Goal: Task Accomplishment & Management: Complete application form

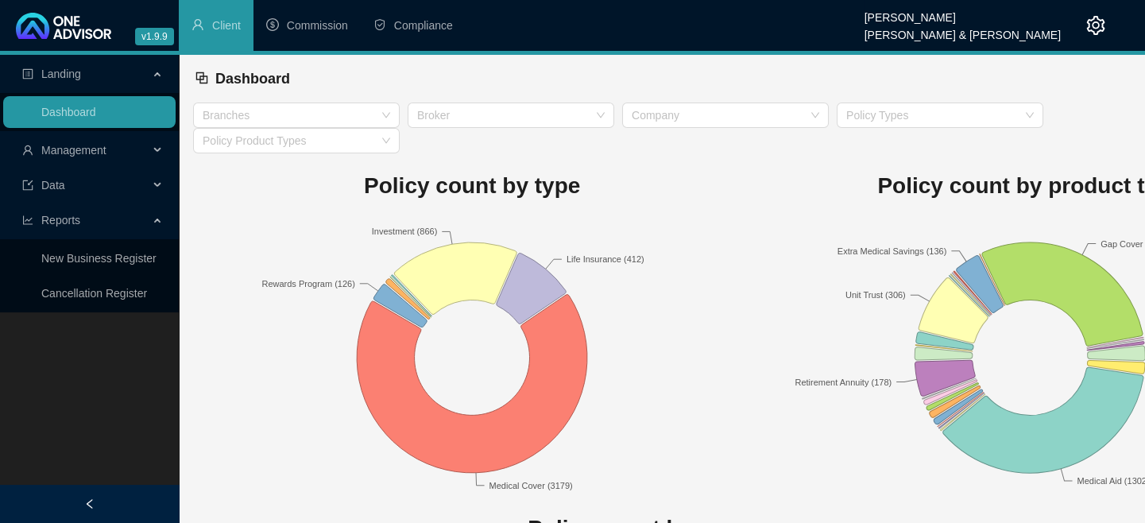
click at [74, 152] on span "Management" at bounding box center [73, 150] width 65 height 13
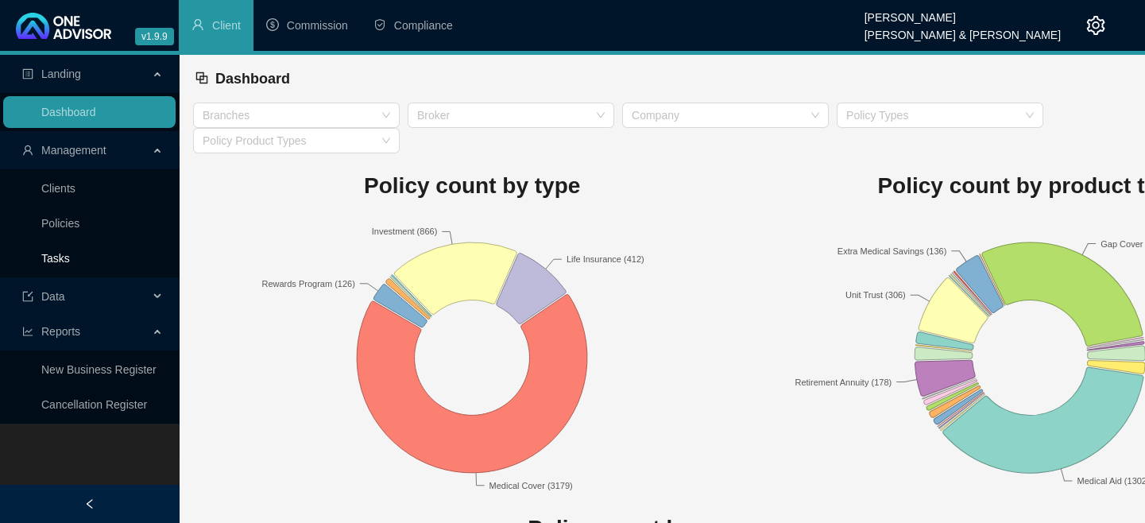
click at [64, 253] on link "Tasks" at bounding box center [55, 258] width 29 height 13
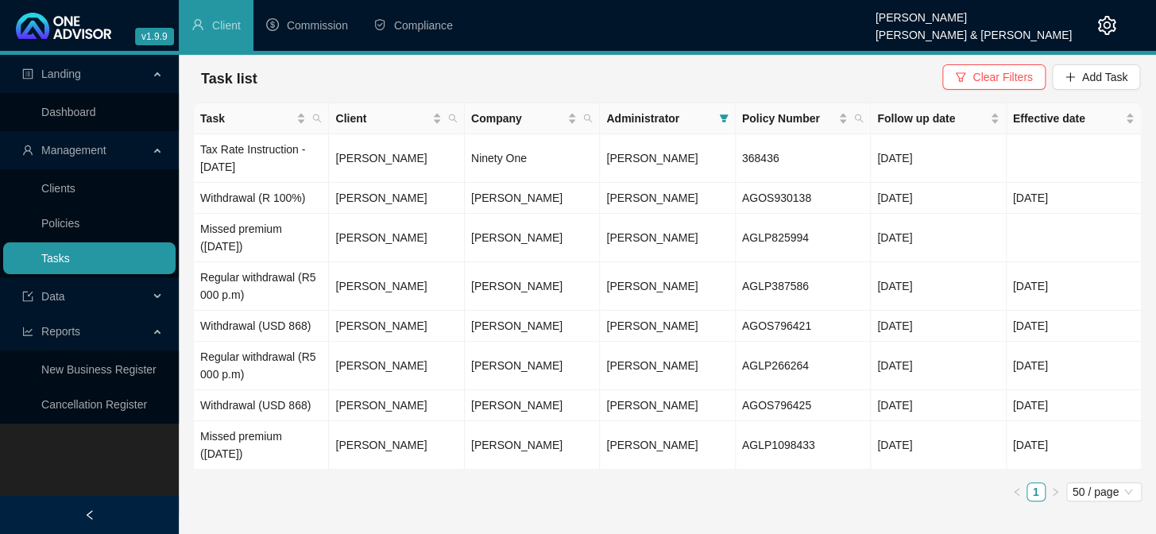
click at [64, 255] on link "Tasks" at bounding box center [55, 258] width 29 height 13
click at [1096, 79] on span "Add Task" at bounding box center [1104, 76] width 45 height 17
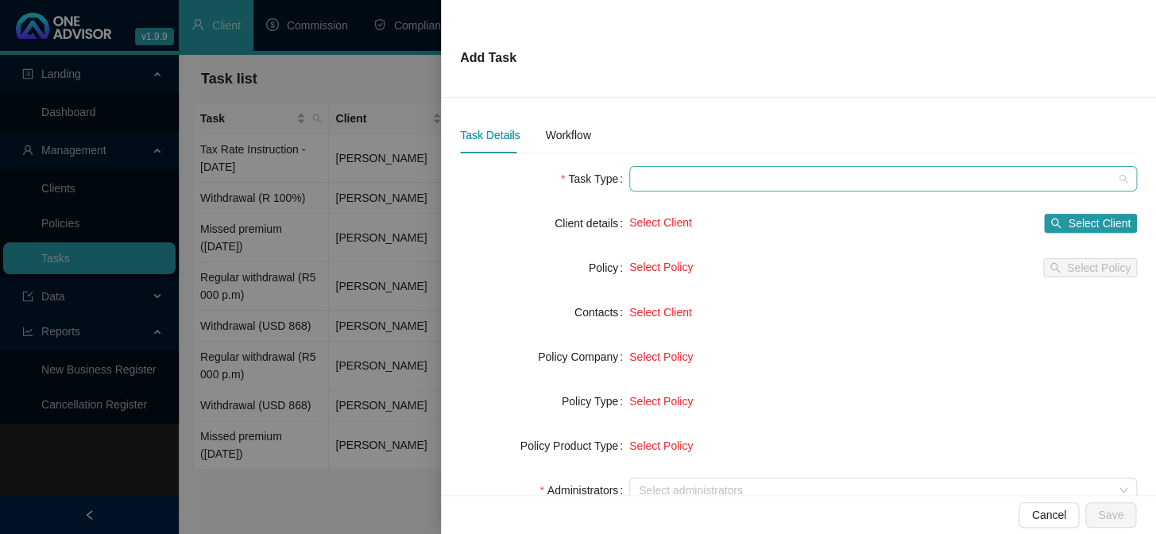
click at [654, 188] on span at bounding box center [883, 179] width 489 height 24
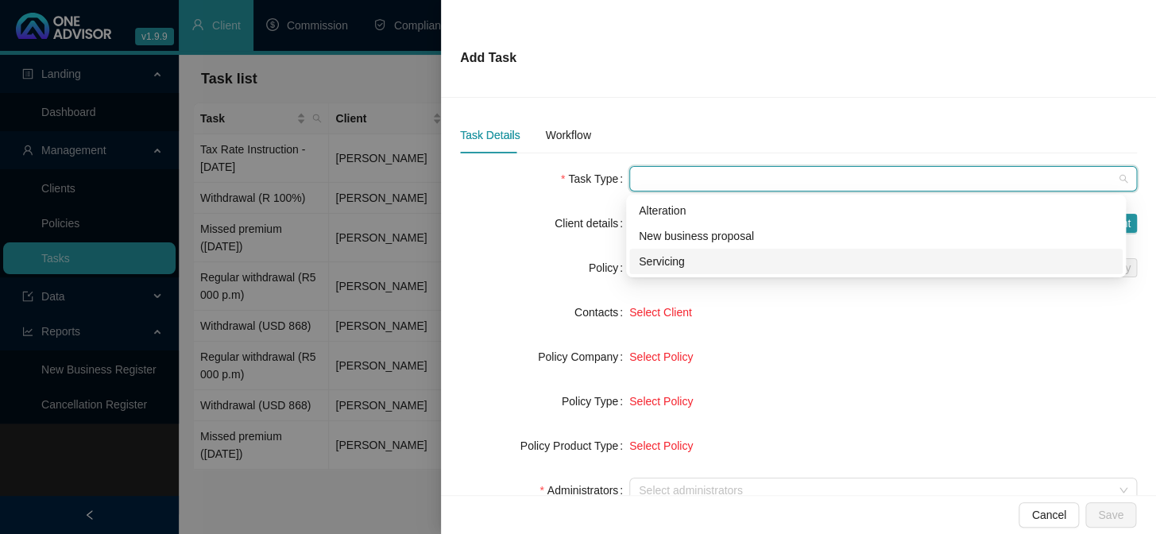
click at [657, 260] on div "Servicing" at bounding box center [876, 261] width 474 height 17
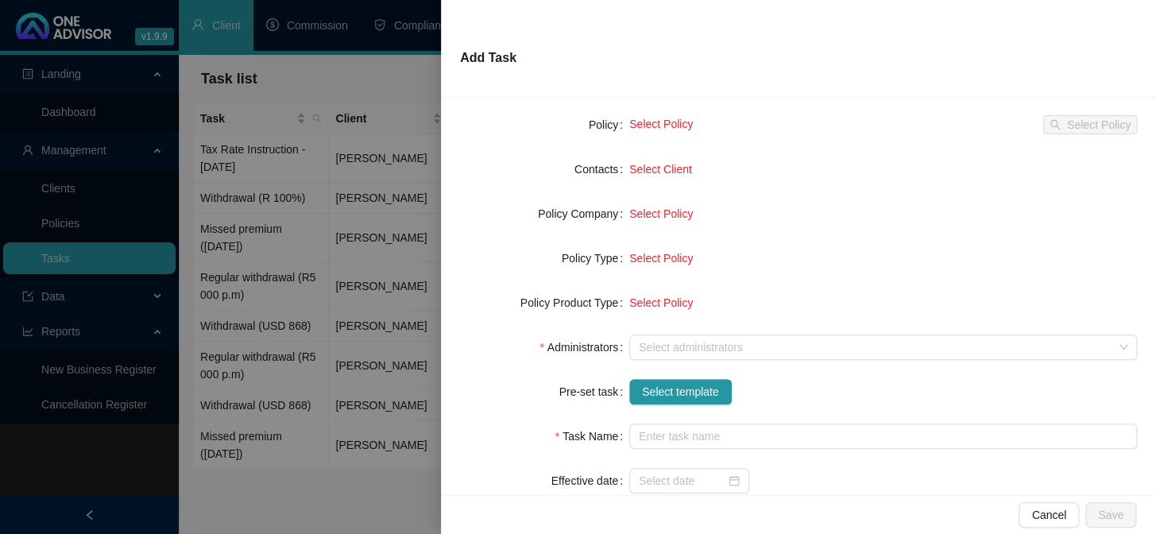
scroll to position [144, 0]
click at [671, 394] on span "Select template" at bounding box center [680, 390] width 77 height 17
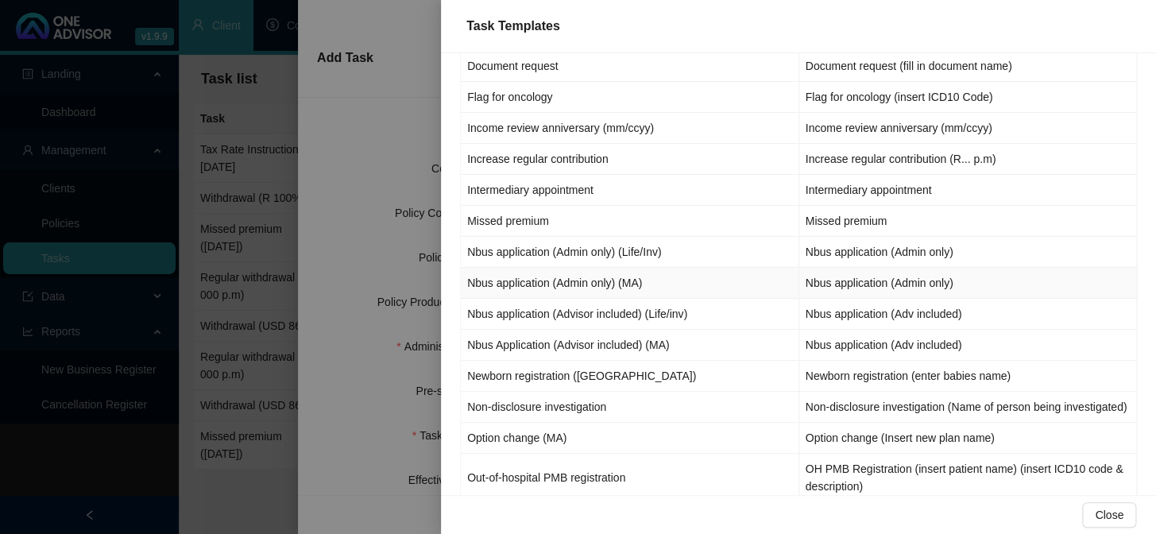
scroll to position [650, 0]
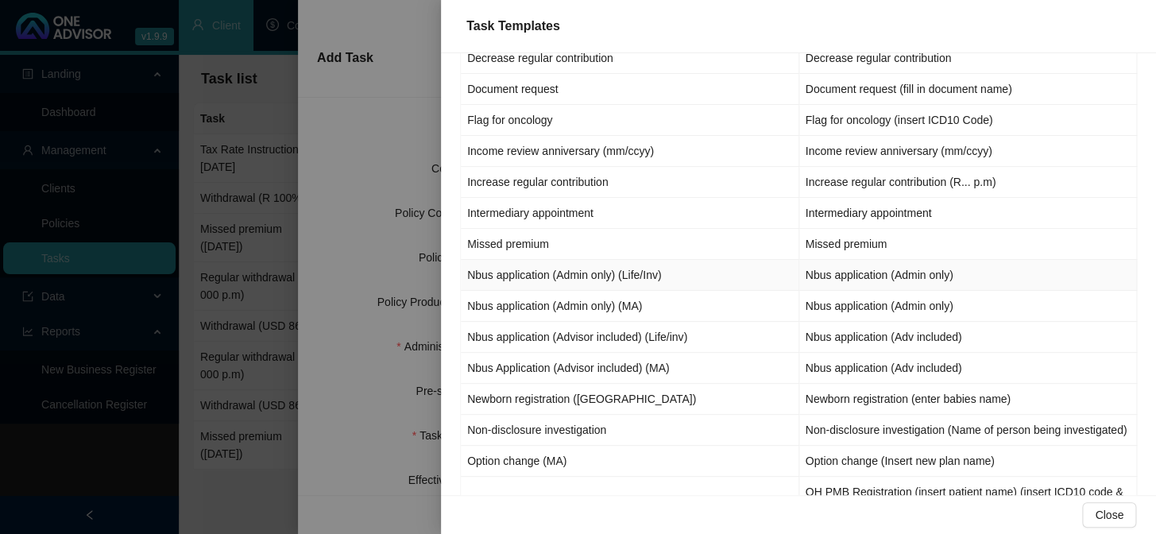
click at [568, 273] on td "Nbus application (Admin only) (Life/Inv)" at bounding box center [630, 275] width 338 height 31
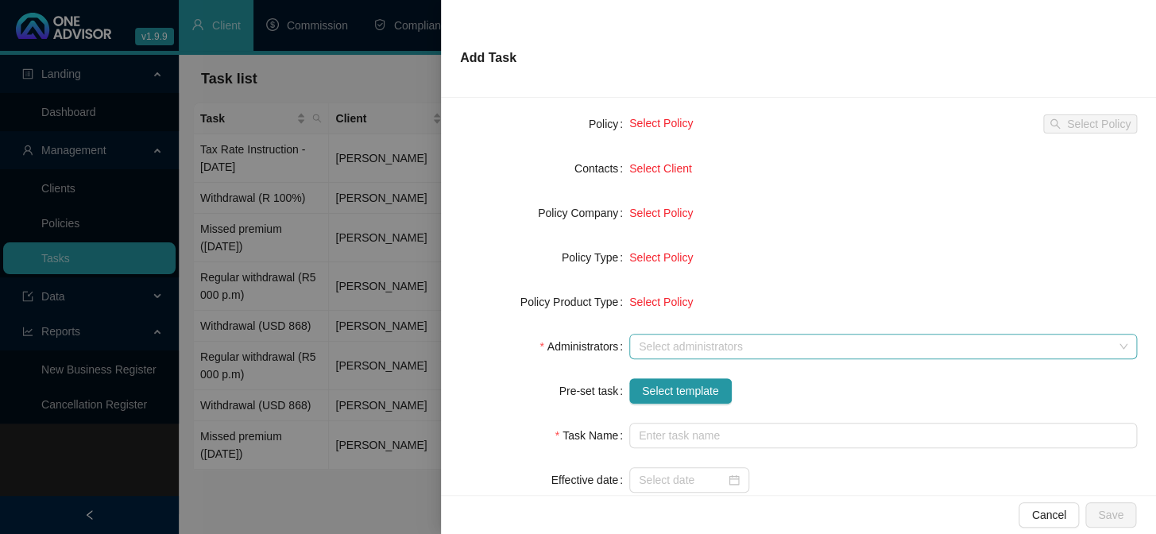
type input "Nbus application (Admin only)"
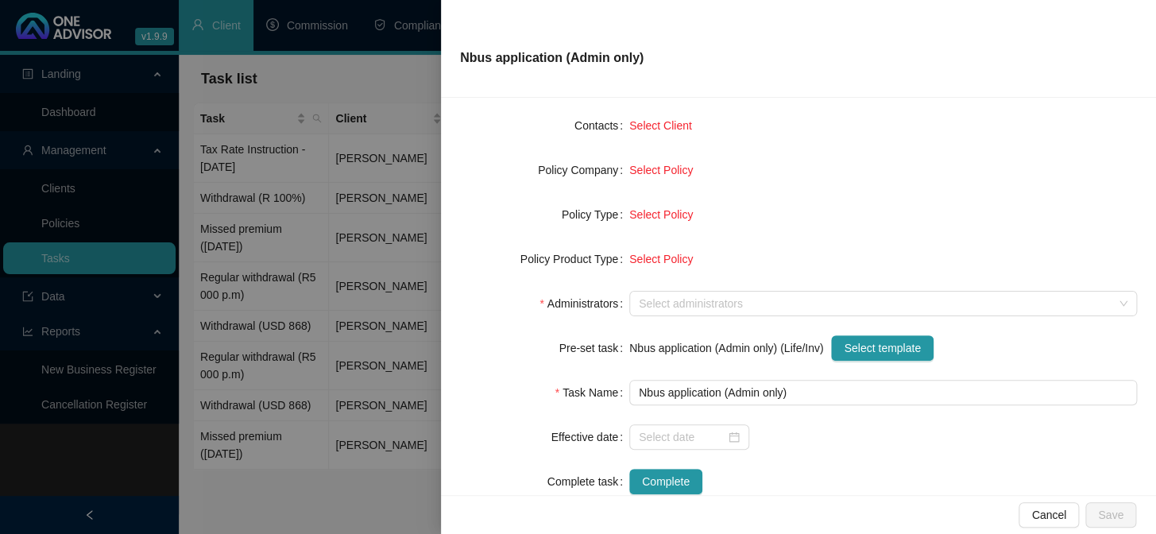
scroll to position [223, 0]
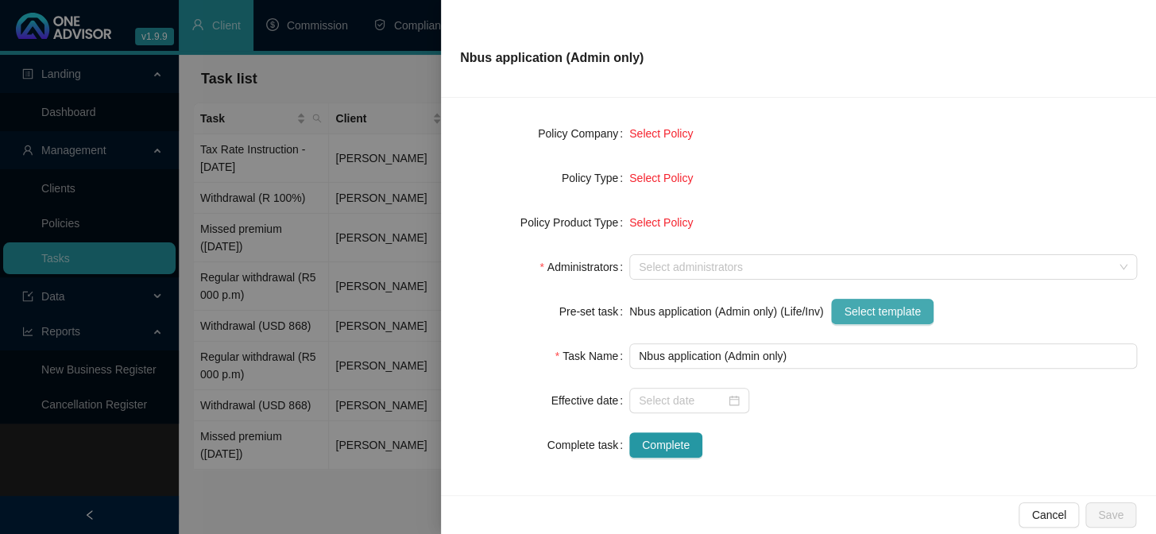
click at [876, 306] on span "Select template" at bounding box center [882, 311] width 77 height 17
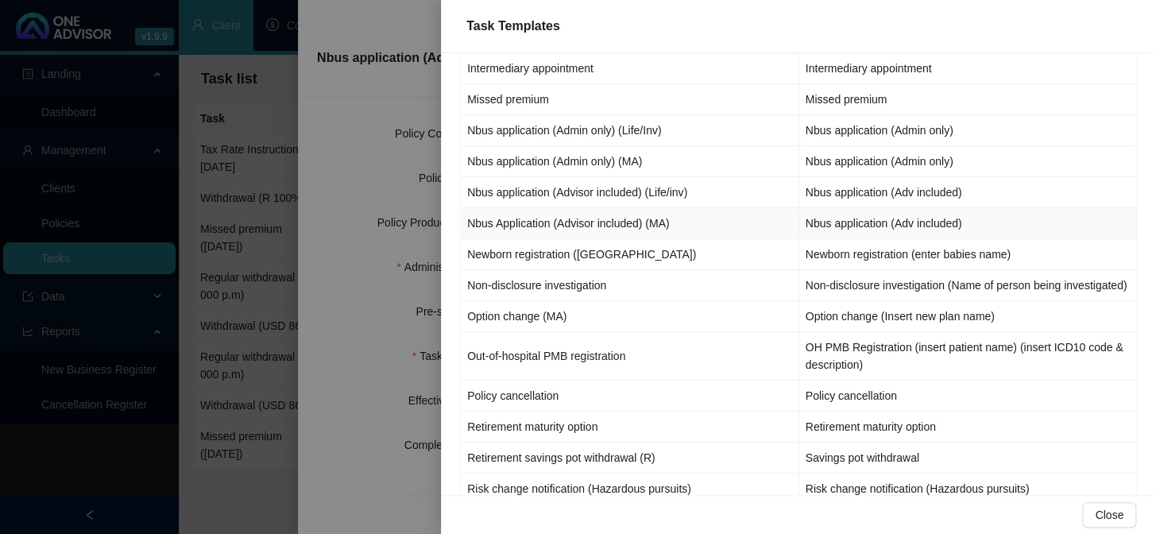
scroll to position [795, 0]
click at [522, 133] on td "Nbus application (Admin only) (Life/Inv)" at bounding box center [630, 130] width 338 height 31
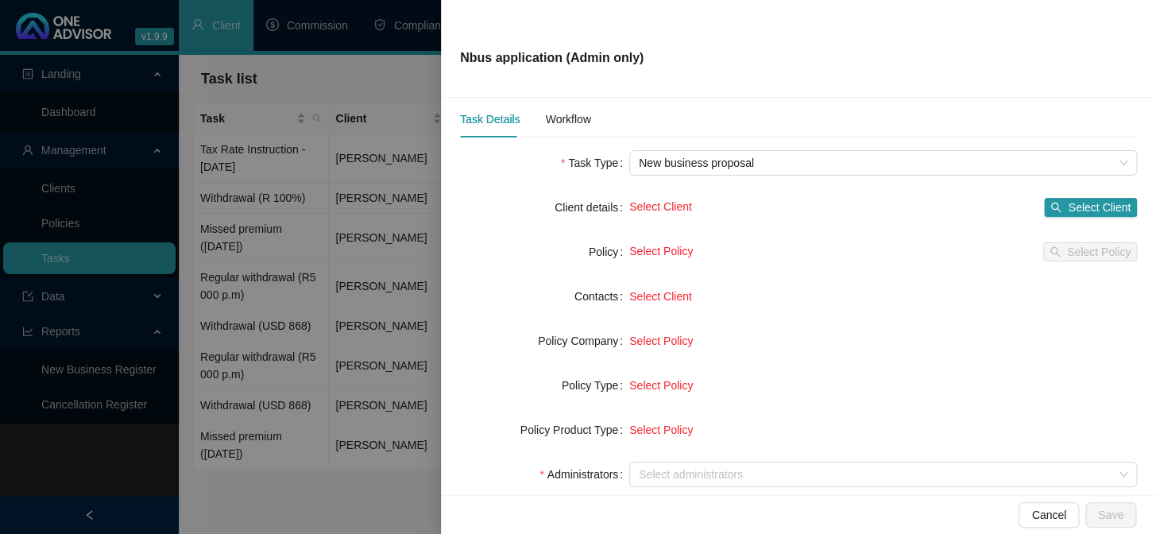
scroll to position [0, 0]
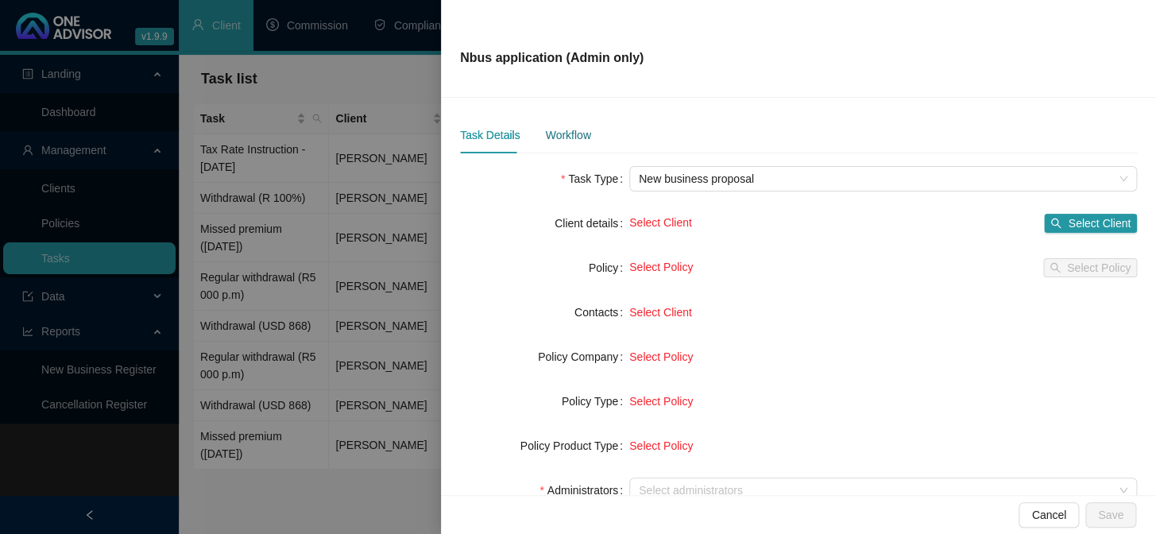
click at [564, 137] on div "Workflow" at bounding box center [567, 134] width 45 height 17
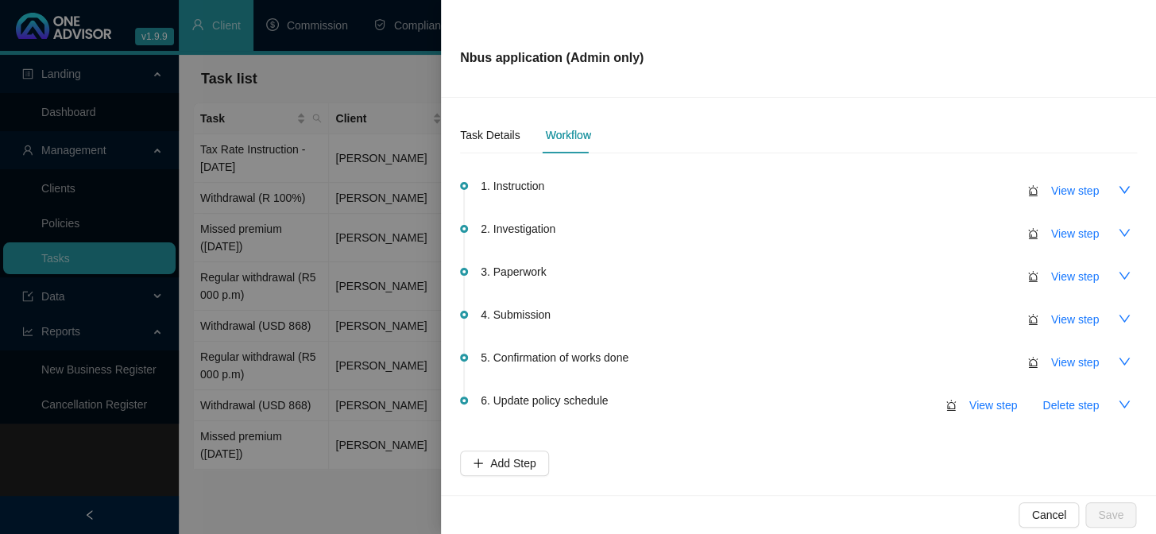
click at [389, 494] on div at bounding box center [578, 267] width 1156 height 534
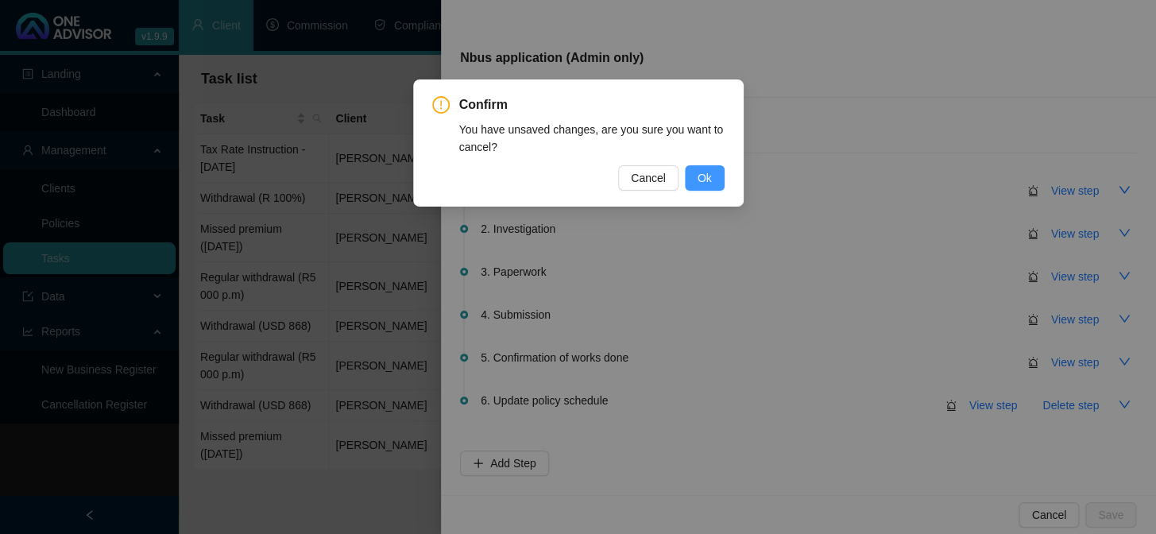
click at [705, 178] on span "Ok" at bounding box center [705, 177] width 14 height 17
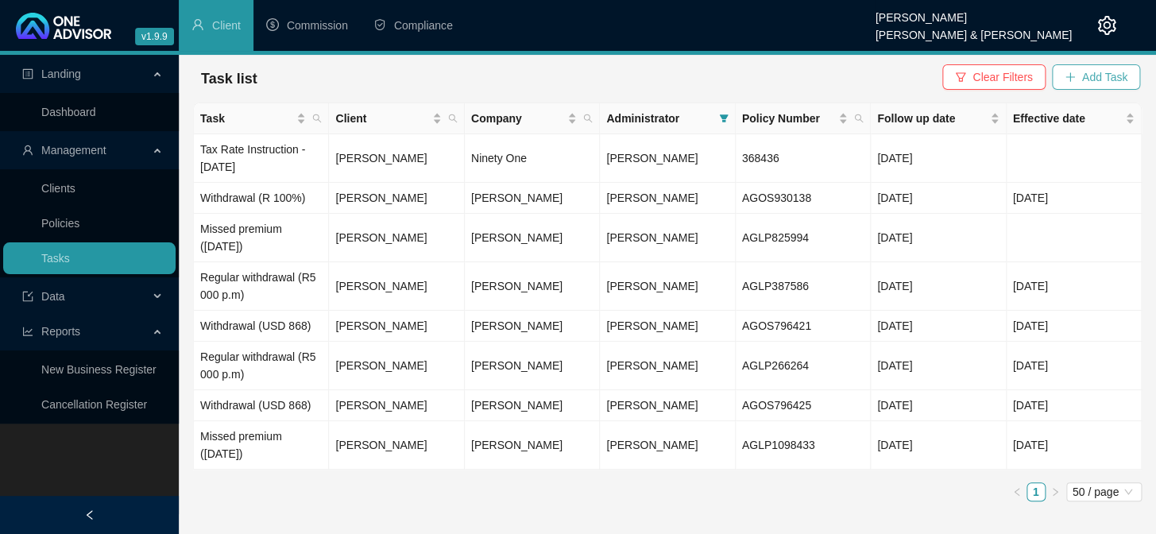
click at [1079, 68] on button "Add Task" at bounding box center [1096, 76] width 88 height 25
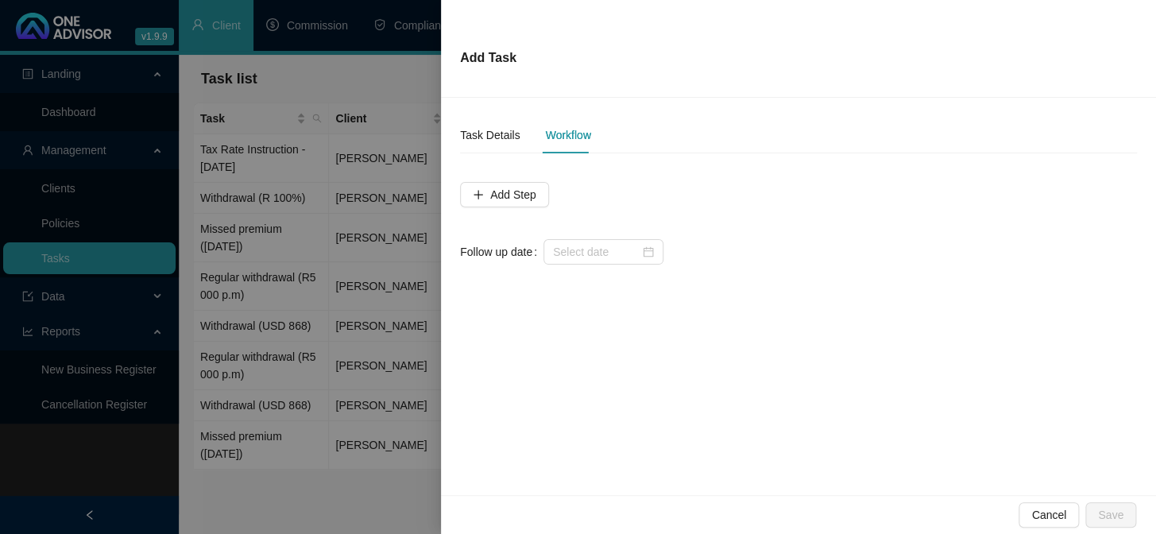
click at [379, 499] on div at bounding box center [578, 267] width 1156 height 534
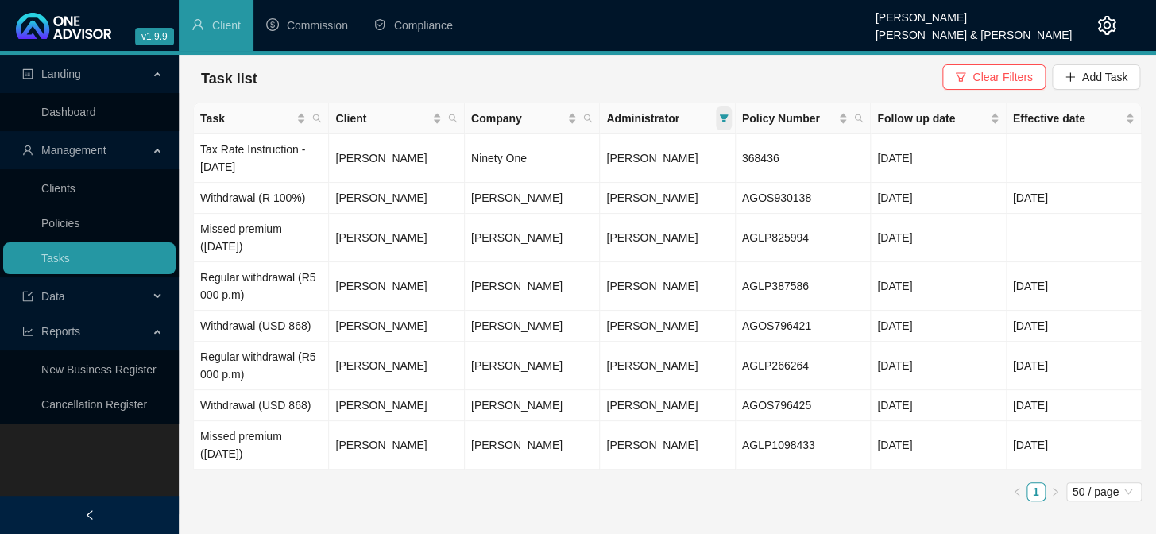
click at [730, 116] on span at bounding box center [724, 118] width 16 height 24
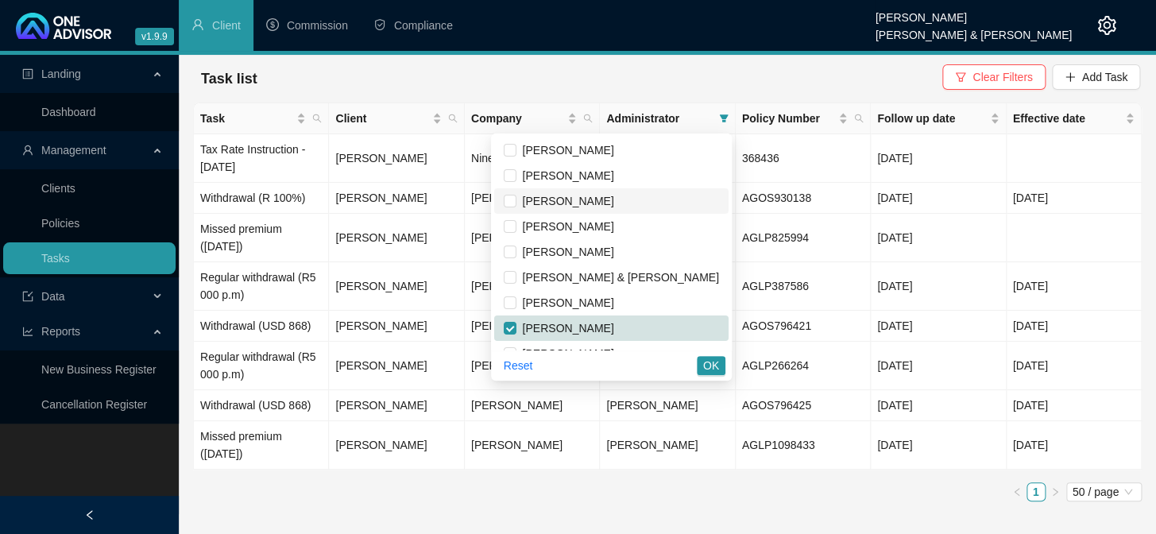
scroll to position [72, 0]
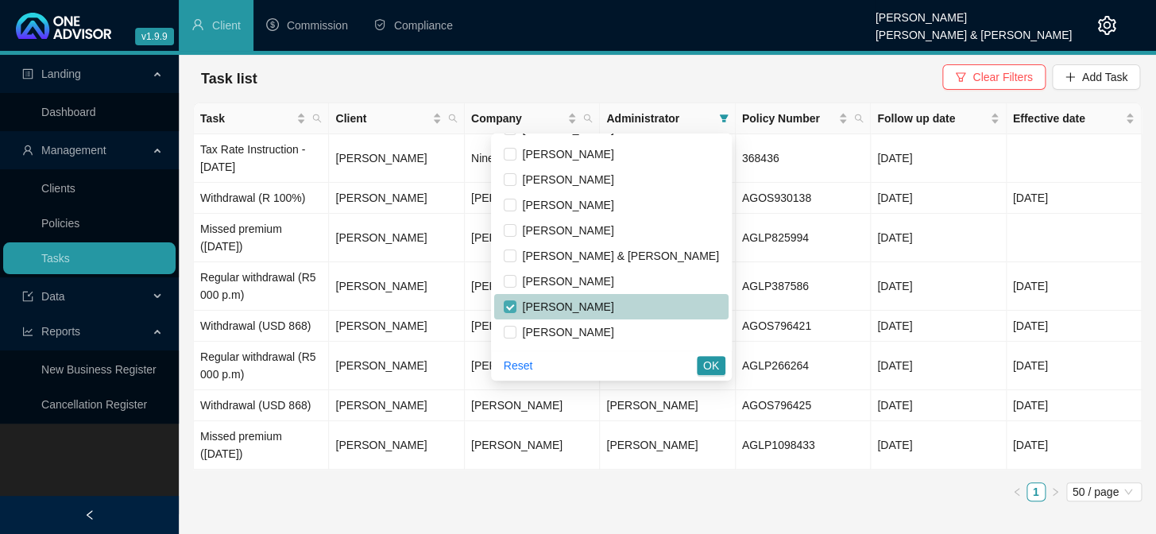
click at [516, 302] on input "checkbox" at bounding box center [510, 306] width 13 height 13
checkbox input "false"
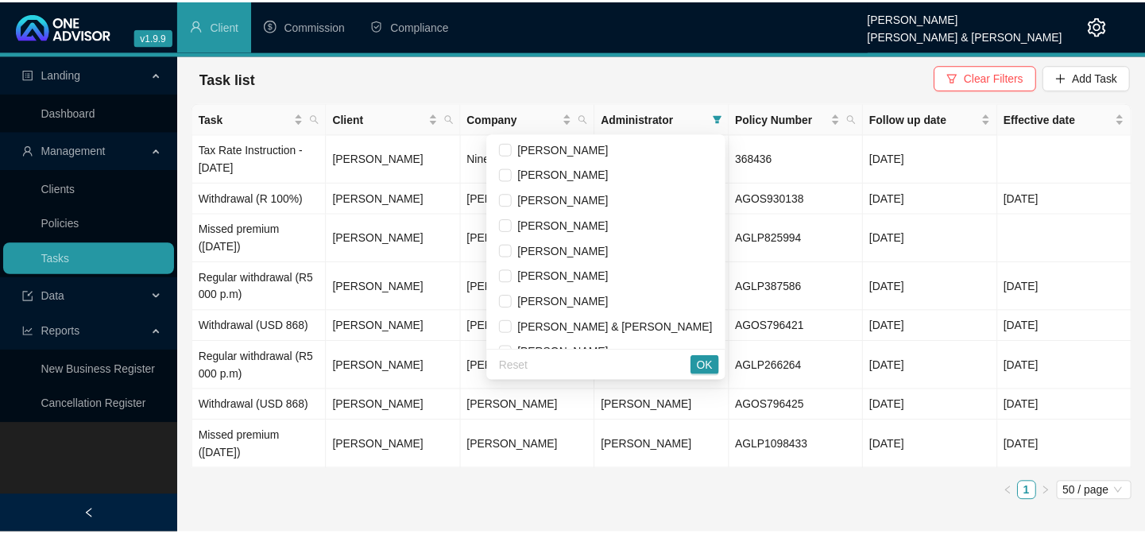
scroll to position [0, 0]
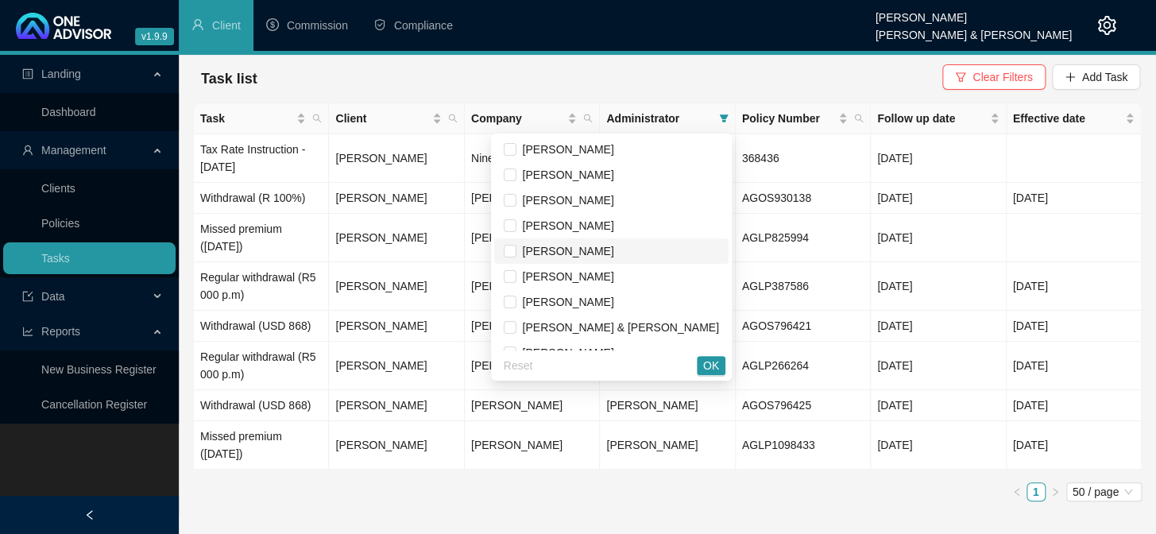
click at [605, 248] on span "[PERSON_NAME]" at bounding box center [565, 251] width 98 height 13
checkbox input "true"
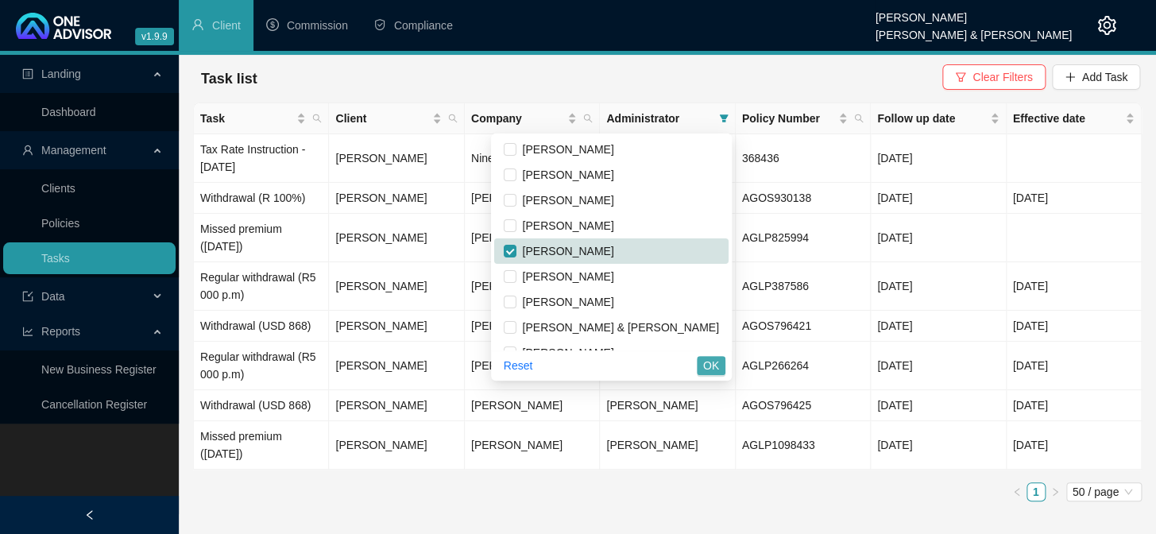
click at [709, 358] on span "OK" at bounding box center [711, 365] width 16 height 17
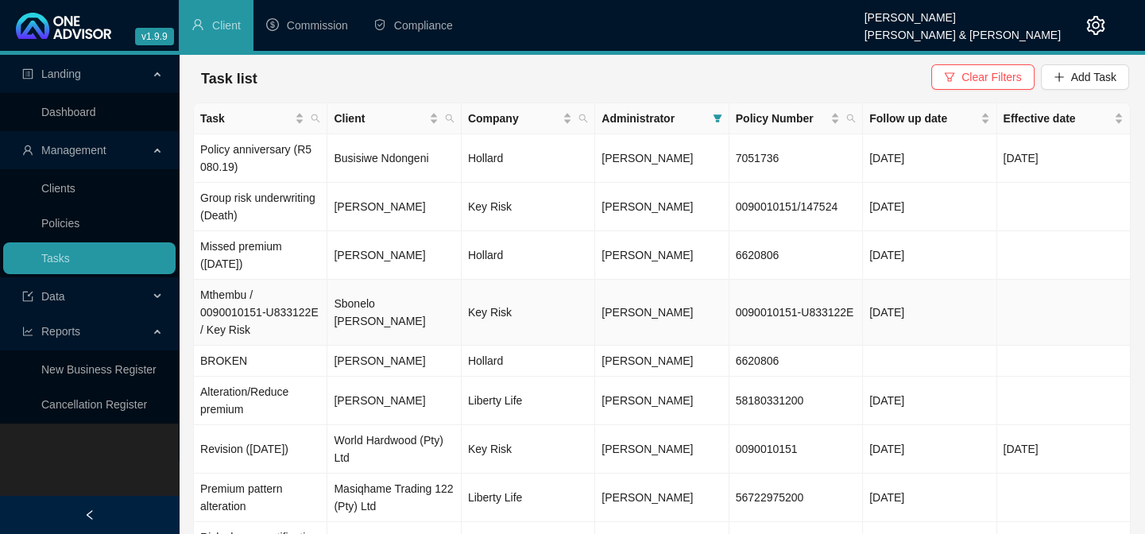
click at [621, 306] on span "[PERSON_NAME]" at bounding box center [646, 312] width 91 height 13
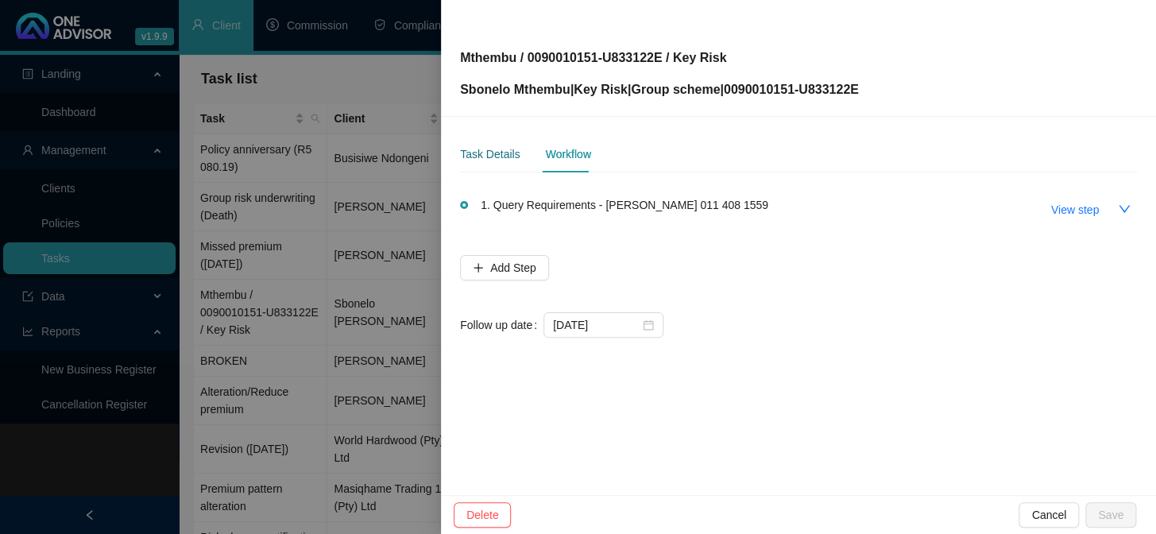
click at [497, 151] on div "Task Details" at bounding box center [490, 153] width 60 height 17
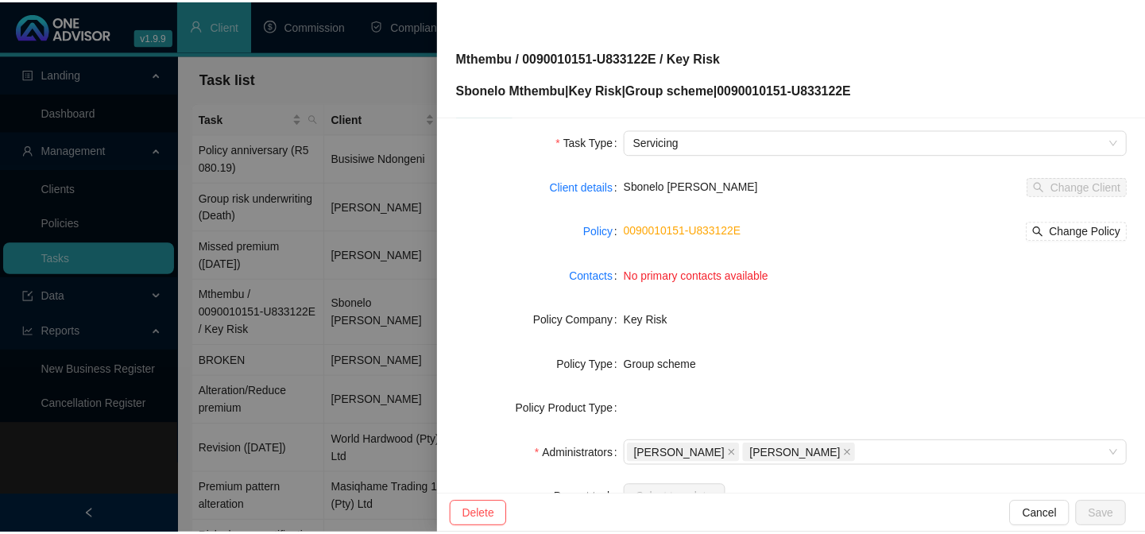
scroll to position [144, 0]
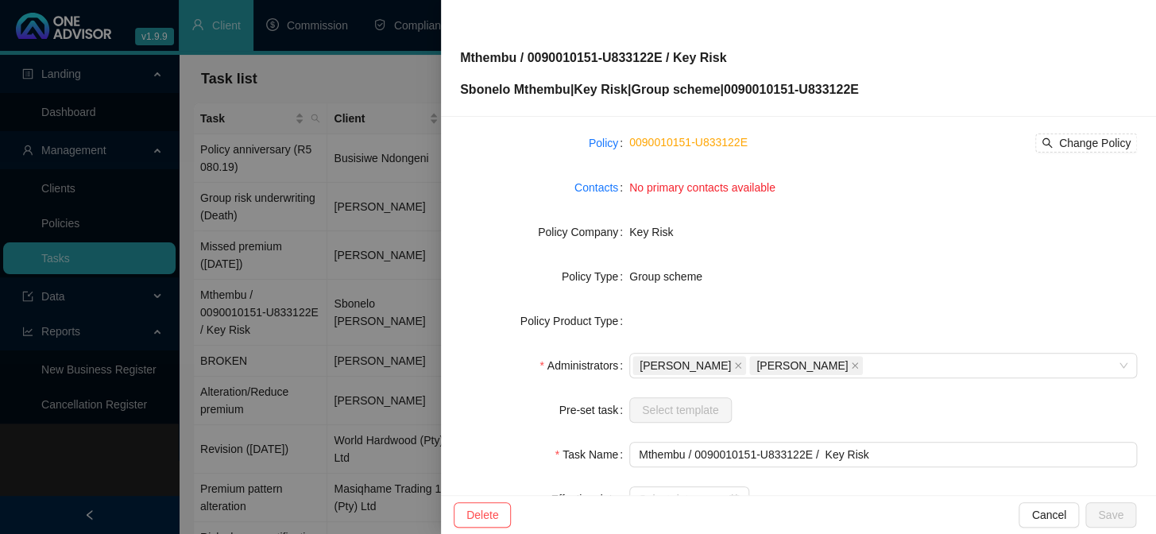
click at [277, 257] on div at bounding box center [578, 267] width 1156 height 534
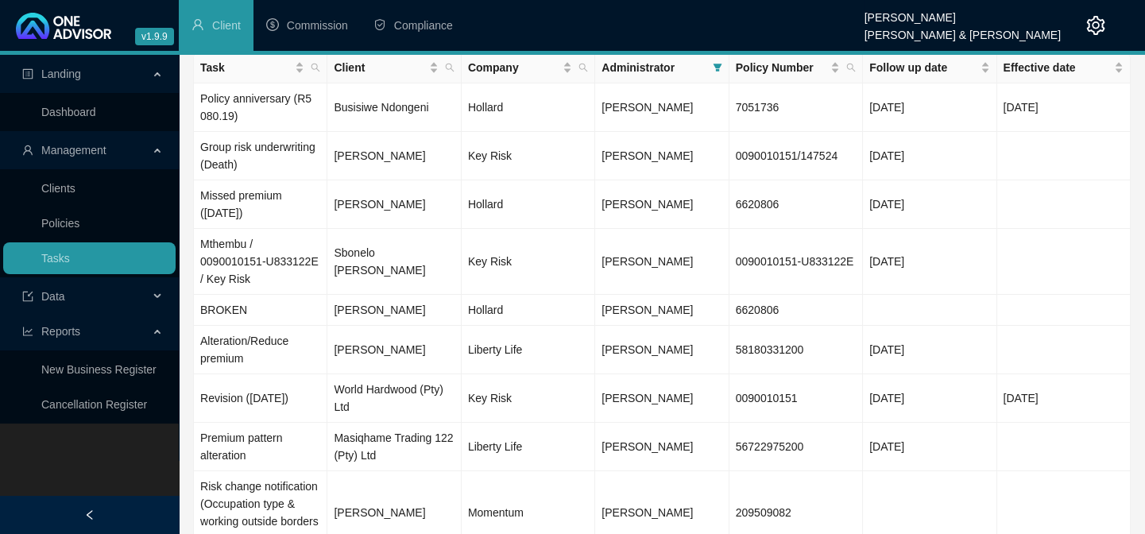
scroll to position [0, 0]
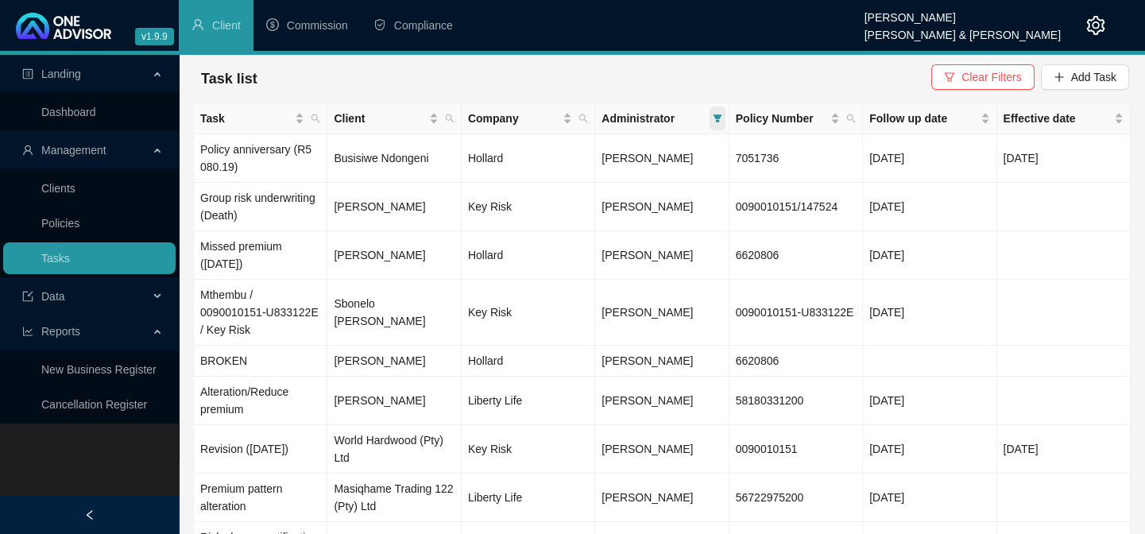
click at [719, 119] on icon "filter" at bounding box center [718, 119] width 10 height 10
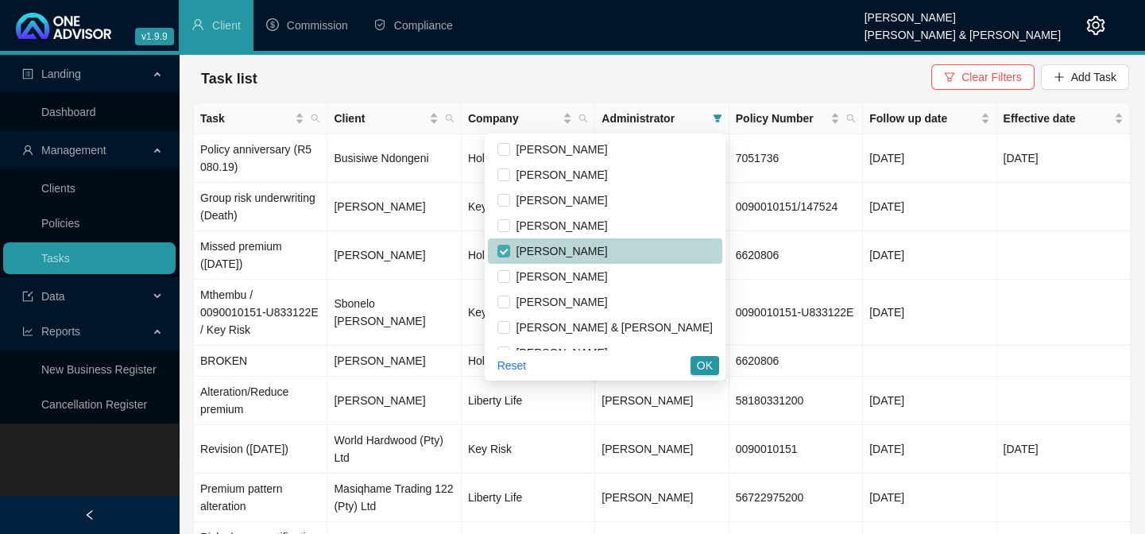
click at [510, 249] on input "checkbox" at bounding box center [503, 251] width 13 height 13
checkbox input "false"
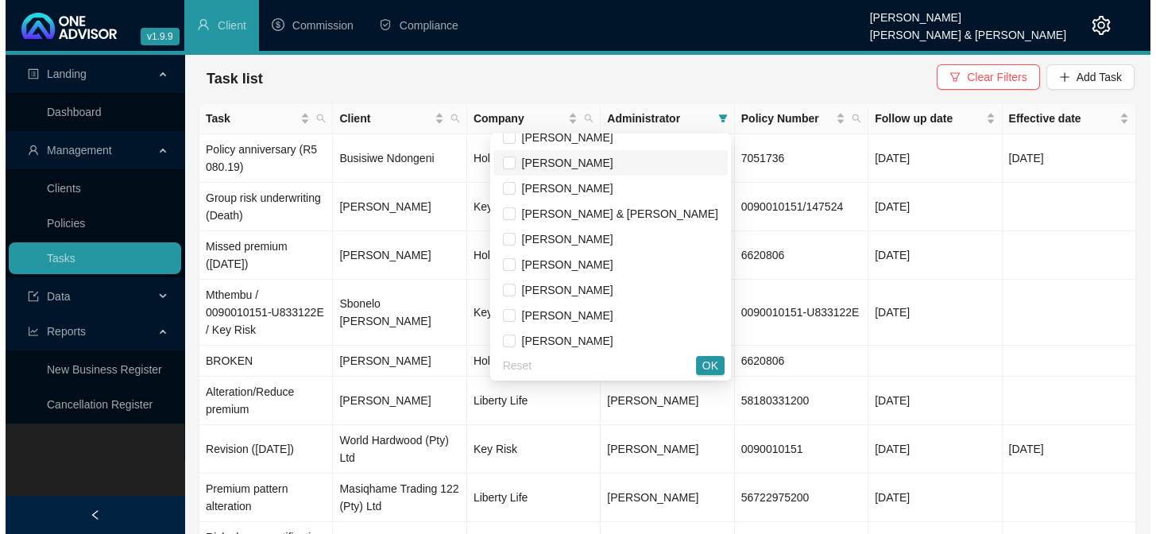
scroll to position [120, 0]
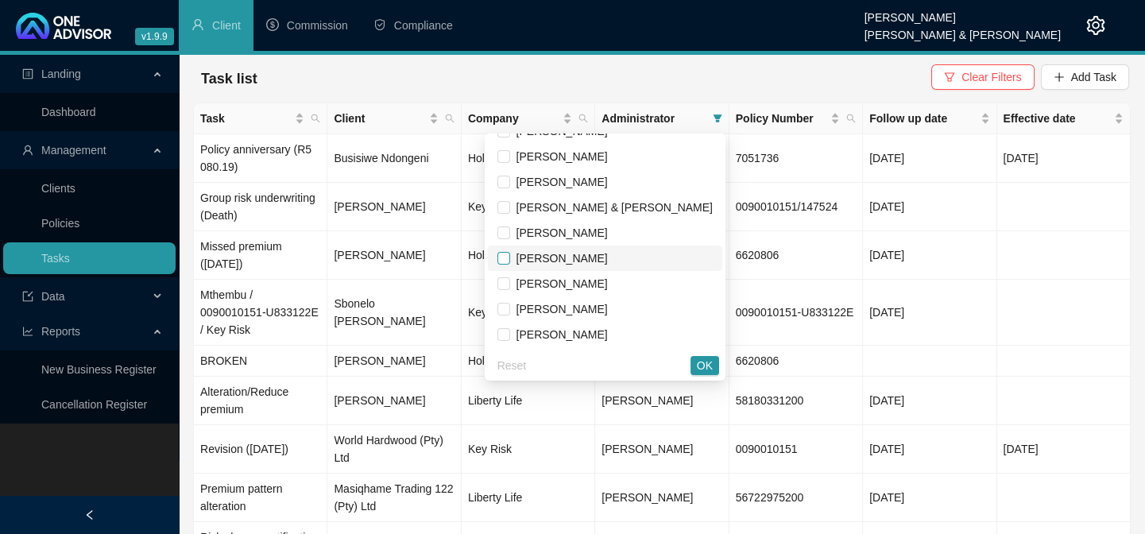
click at [510, 257] on input "checkbox" at bounding box center [503, 258] width 13 height 13
checkbox input "true"
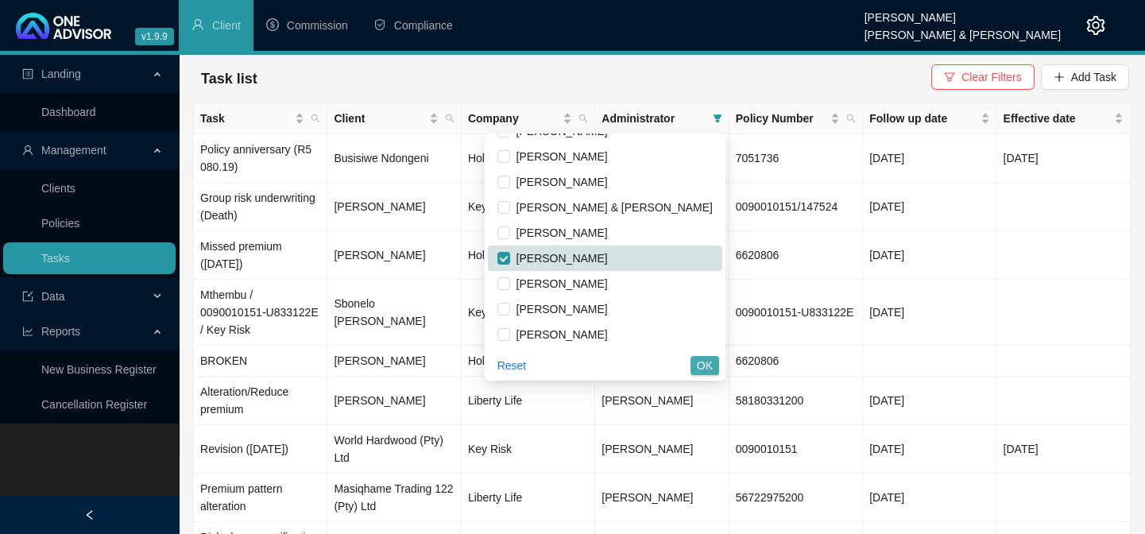
click at [710, 369] on span "OK" at bounding box center [705, 365] width 16 height 17
